Goal: Answer question/provide support: Share knowledge or assist other users

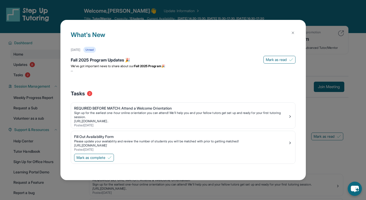
click at [291, 33] on img at bounding box center [293, 33] width 4 height 4
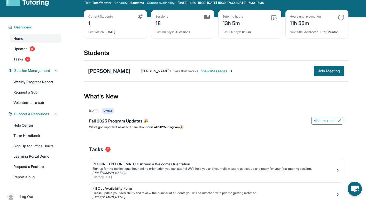
scroll to position [26, 0]
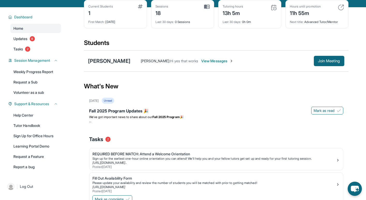
click at [226, 58] on div "[PERSON_NAME] : Hi yes that works View Messages Join Meeting" at bounding box center [237, 61] width 214 height 10
click at [224, 61] on span "View Messages" at bounding box center [217, 60] width 32 height 5
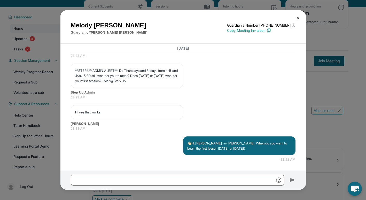
scroll to position [1055, 0]
click at [298, 18] on img at bounding box center [298, 18] width 4 height 4
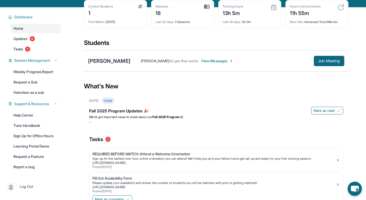
drag, startPoint x: 188, startPoint y: 60, endPoint x: 194, endPoint y: 62, distance: 6.6
click at [194, 62] on div "[PERSON_NAME] : Hi yes that works View Messages" at bounding box center [221, 60] width 183 height 5
drag, startPoint x: 194, startPoint y: 62, endPoint x: 221, endPoint y: 63, distance: 27.6
click at [221, 63] on span "View Messages" at bounding box center [217, 60] width 32 height 5
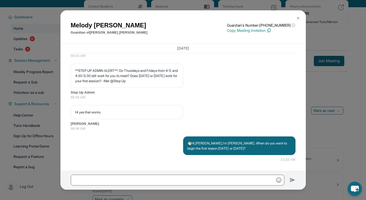
click at [266, 30] on p "Copy Meeting Invitation" at bounding box center [261, 30] width 68 height 5
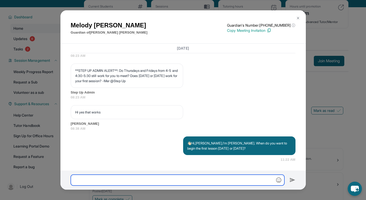
click at [147, 180] on input "text" at bounding box center [177, 179] width 213 height 11
paste input "**********"
type input "**********"
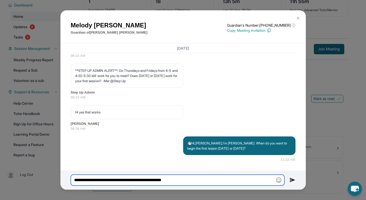
scroll to position [51, 0]
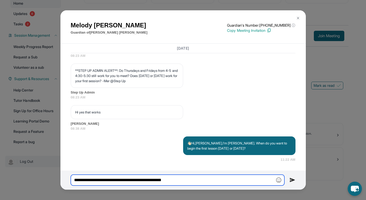
drag, startPoint x: 200, startPoint y: 181, endPoint x: 13, endPoint y: 160, distance: 188.5
click at [24, 162] on div "[PERSON_NAME] Guardian of [PERSON_NAME] Guardian's Number: [PHONE_NUMBER] ⓘ Thi…" at bounding box center [183, 100] width 366 height 200
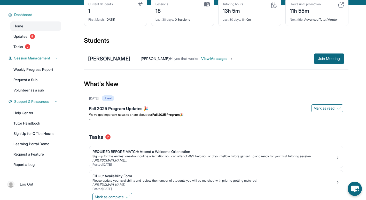
scroll to position [0, 0]
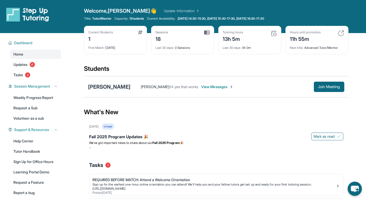
click at [102, 84] on div "[PERSON_NAME]" at bounding box center [109, 86] width 42 height 7
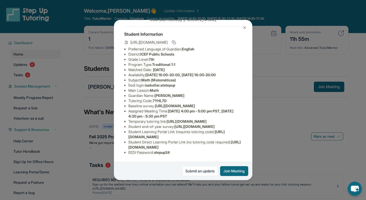
scroll to position [50, 0]
drag, startPoint x: 173, startPoint y: 50, endPoint x: 234, endPoint y: 54, distance: 61.1
click at [234, 54] on ul "Preferred Language of Guardian: English District: ICEF Public Schools Grade Lev…" at bounding box center [183, 100] width 118 height 108
drag, startPoint x: 234, startPoint y: 54, endPoint x: 188, endPoint y: 86, distance: 56.2
click at [188, 103] on span "[URL][DOMAIN_NAME]" at bounding box center [175, 105] width 40 height 4
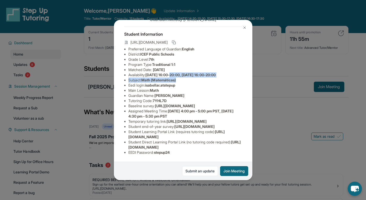
scroll to position [0, 0]
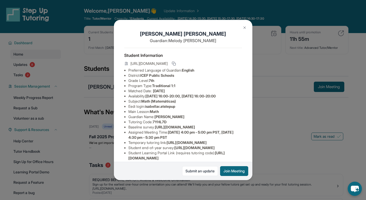
click at [192, 83] on li "Grade Level: 7th" at bounding box center [185, 80] width 114 height 5
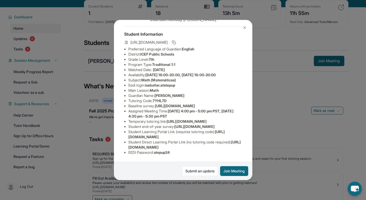
scroll to position [51, 0]
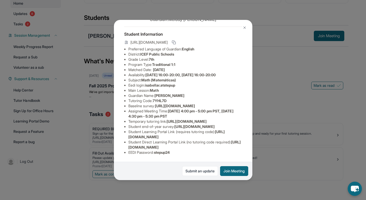
drag, startPoint x: 126, startPoint y: 132, endPoint x: 220, endPoint y: 134, distance: 93.9
click at [220, 134] on ul "Preferred Language of Guardian: English District: ICEF Public Schools Grade Lev…" at bounding box center [183, 100] width 118 height 108
click at [211, 119] on li "Temporary tutoring link : [URL][DOMAIN_NAME]" at bounding box center [185, 121] width 114 height 5
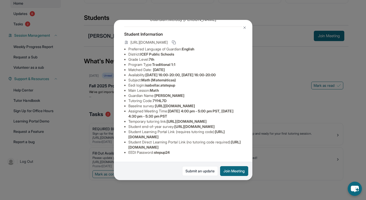
click at [280, 88] on div "[PERSON_NAME] Guardian: [PERSON_NAME] Student Information [URL][DOMAIN_NAME] Pr…" at bounding box center [183, 100] width 366 height 200
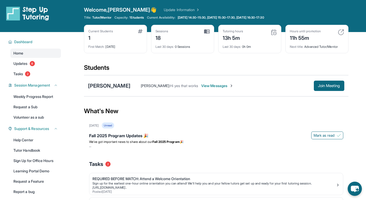
scroll to position [0, 0]
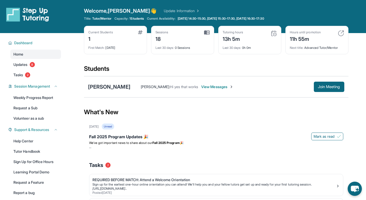
click at [248, 86] on div "[PERSON_NAME] : Hi yes that works View Messages" at bounding box center [221, 86] width 183 height 5
click at [201, 85] on span "View Messages" at bounding box center [217, 86] width 32 height 5
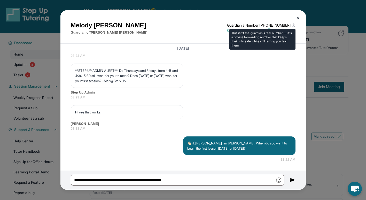
scroll to position [1055, 0]
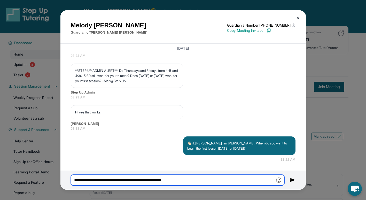
click at [75, 180] on input "**********" at bounding box center [177, 179] width 213 height 11
click at [95, 180] on input "**********" at bounding box center [177, 179] width 213 height 11
click at [119, 181] on input "**********" at bounding box center [177, 179] width 213 height 11
click at [133, 180] on input "**********" at bounding box center [177, 179] width 213 height 11
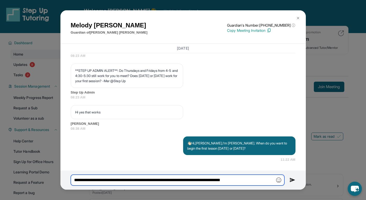
type input "**********"
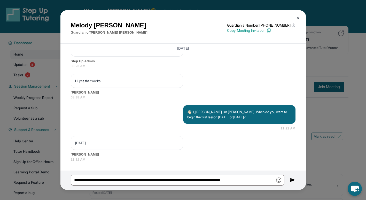
scroll to position [1086, 0]
